Goal: Task Accomplishment & Management: Complete application form

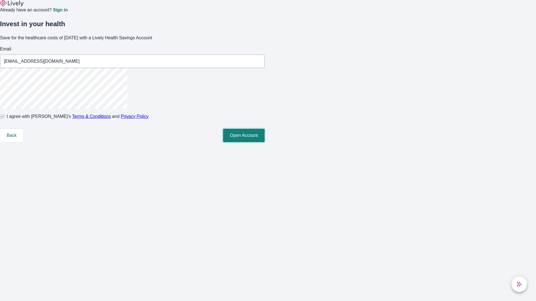
click at [265, 142] on button "Open Account" at bounding box center [244, 135] width 42 height 13
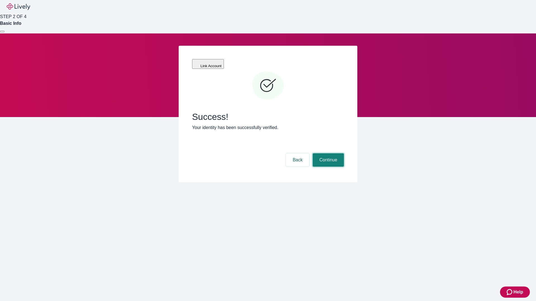
click at [327, 153] on button "Continue" at bounding box center [328, 159] width 31 height 13
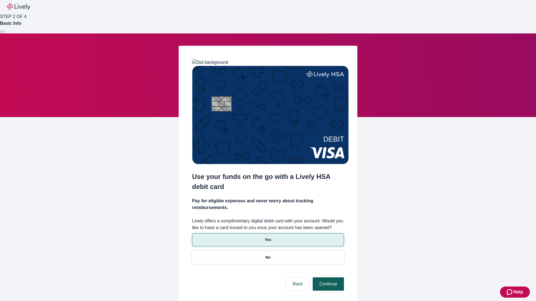
click at [268, 255] on p "No" at bounding box center [267, 258] width 5 height 6
click at [327, 278] on button "Continue" at bounding box center [328, 284] width 31 height 13
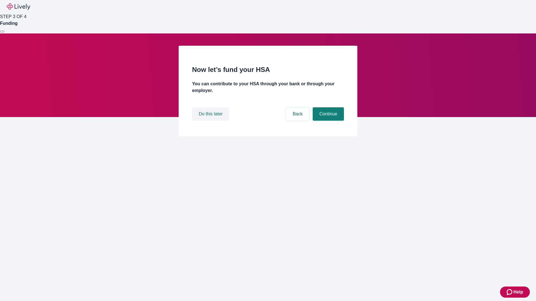
click at [211, 121] on button "Do this later" at bounding box center [210, 113] width 37 height 13
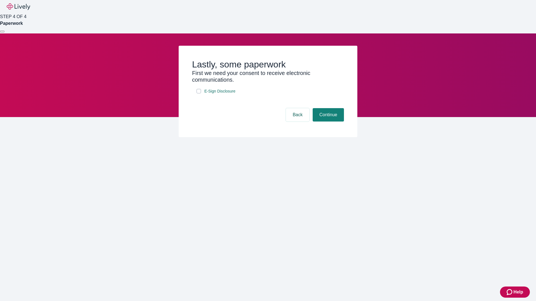
click at [199, 93] on input "E-Sign Disclosure" at bounding box center [198, 91] width 4 height 4
checkbox input "true"
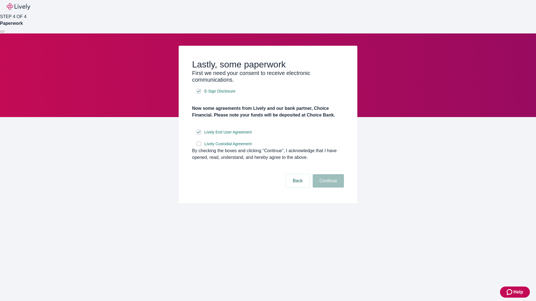
click at [199, 146] on input "Lively Custodial Agreement" at bounding box center [198, 144] width 4 height 4
checkbox input "true"
click at [327, 188] on button "Continue" at bounding box center [328, 180] width 31 height 13
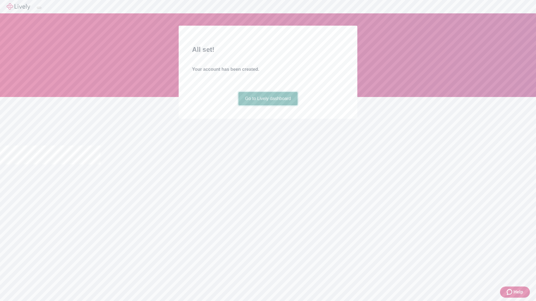
click at [268, 105] on link "Go to Lively dashboard" at bounding box center [267, 98] width 59 height 13
